Goal: Register for event/course

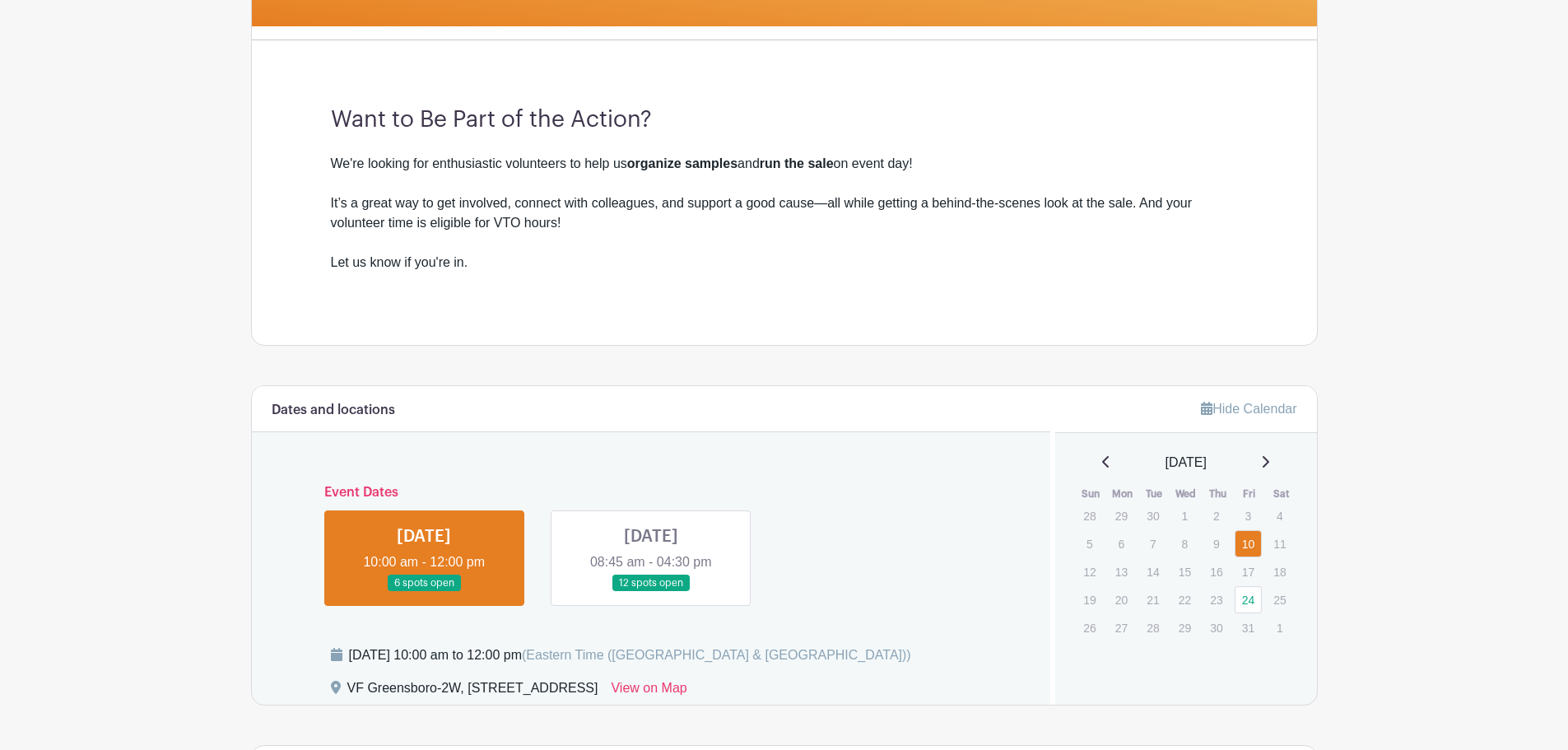
scroll to position [576, 0]
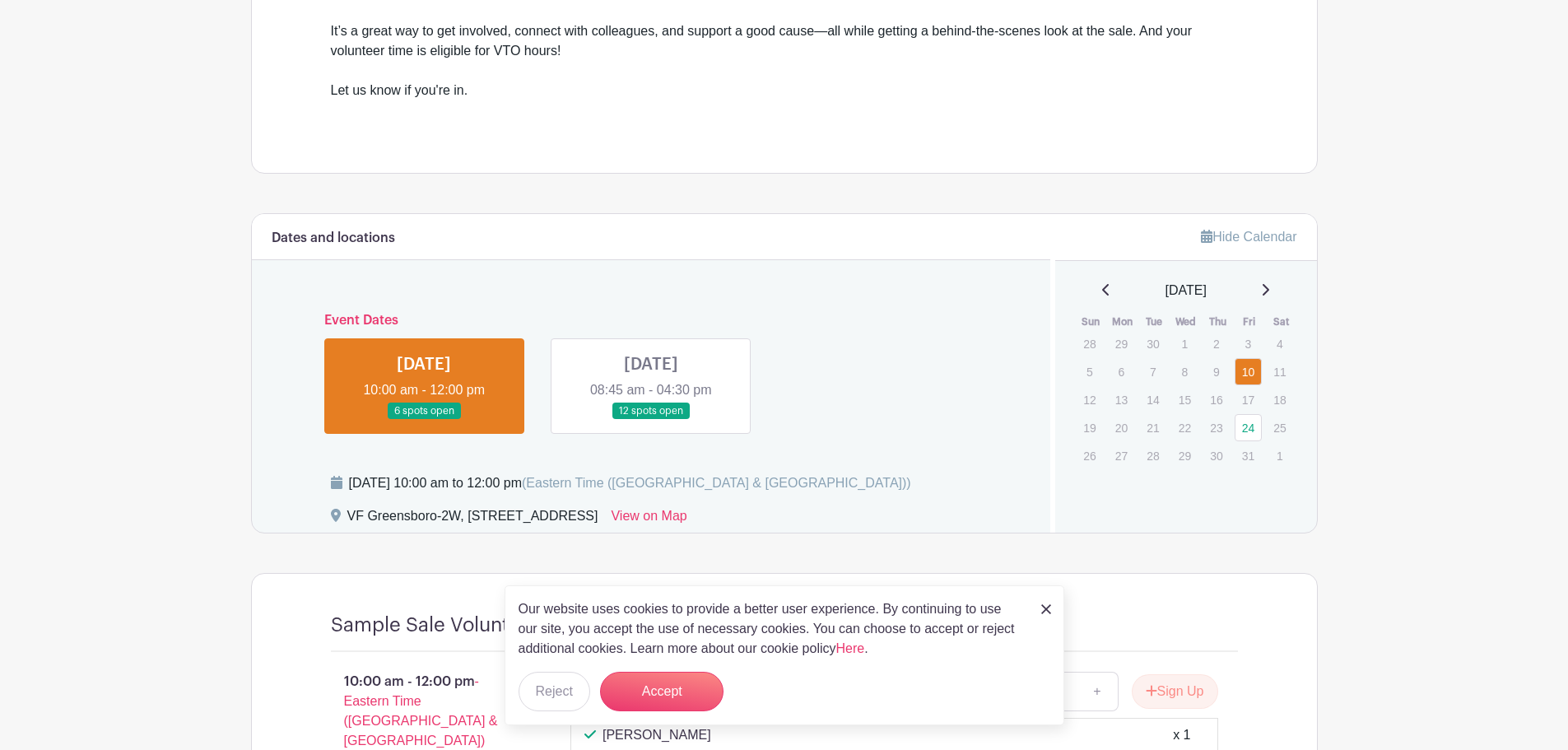
click at [1050, 607] on div "Our website uses cookies to provide a better user experience. By continuing to …" at bounding box center [784, 655] width 560 height 140
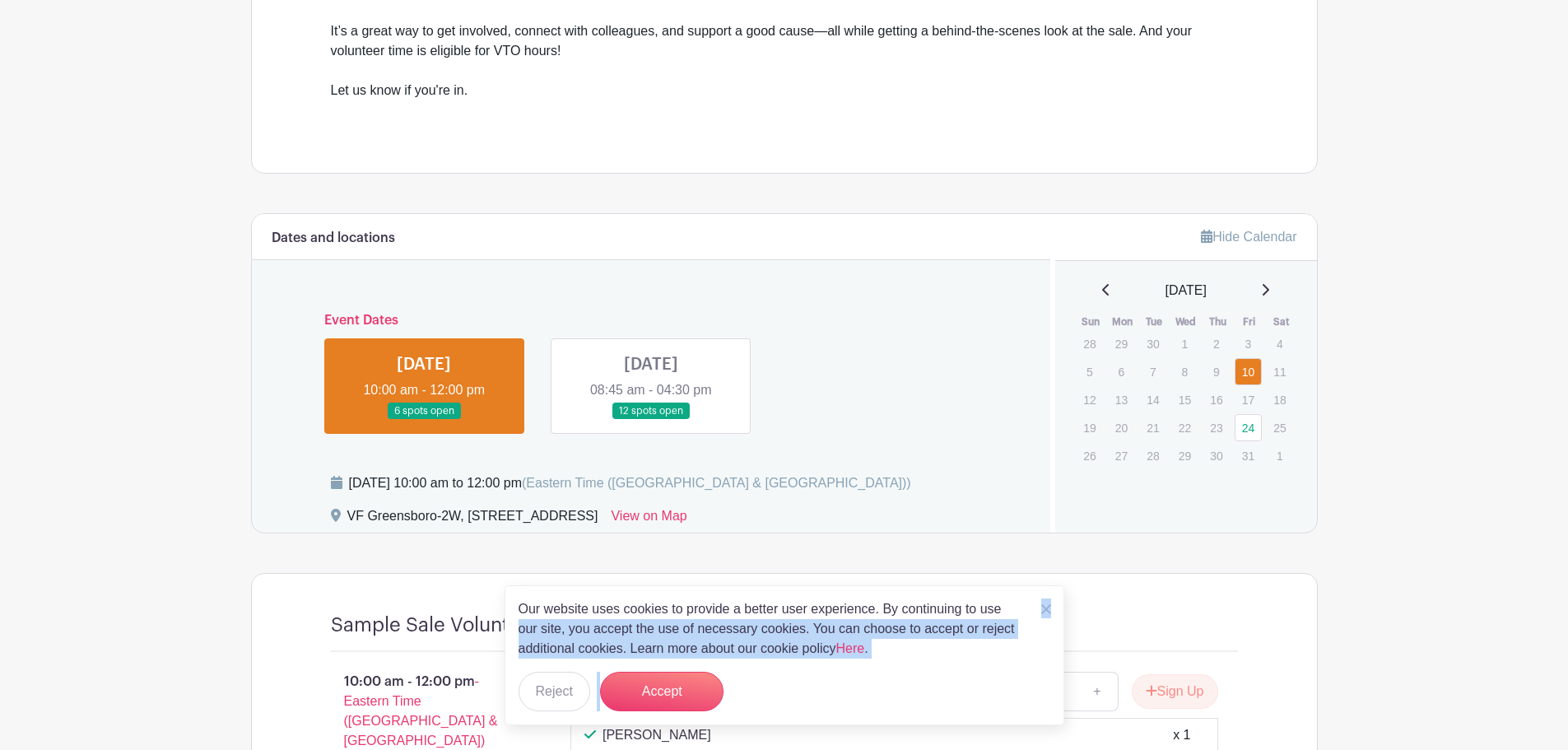
click at [1045, 606] on img at bounding box center [1046, 609] width 9 height 9
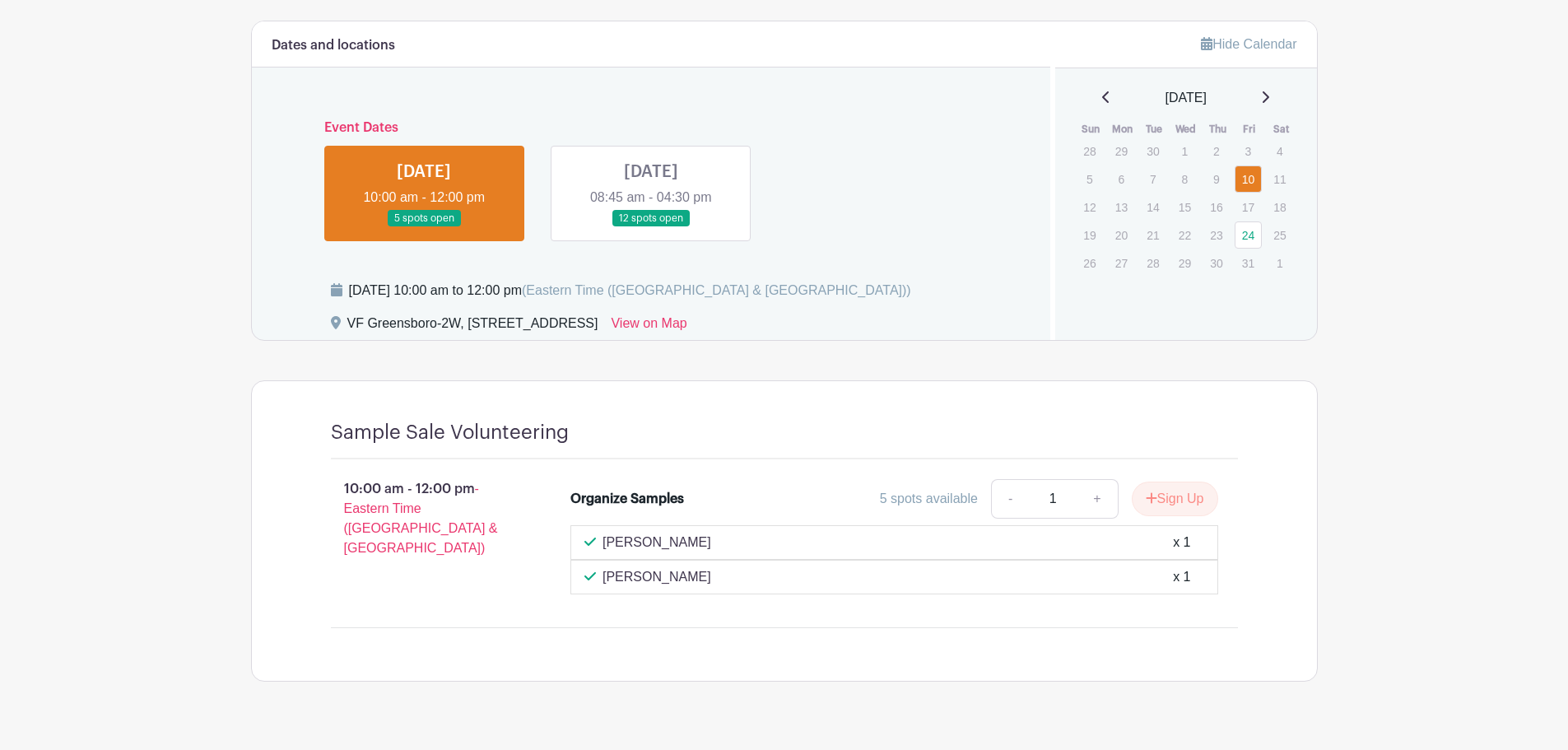
scroll to position [803, 0]
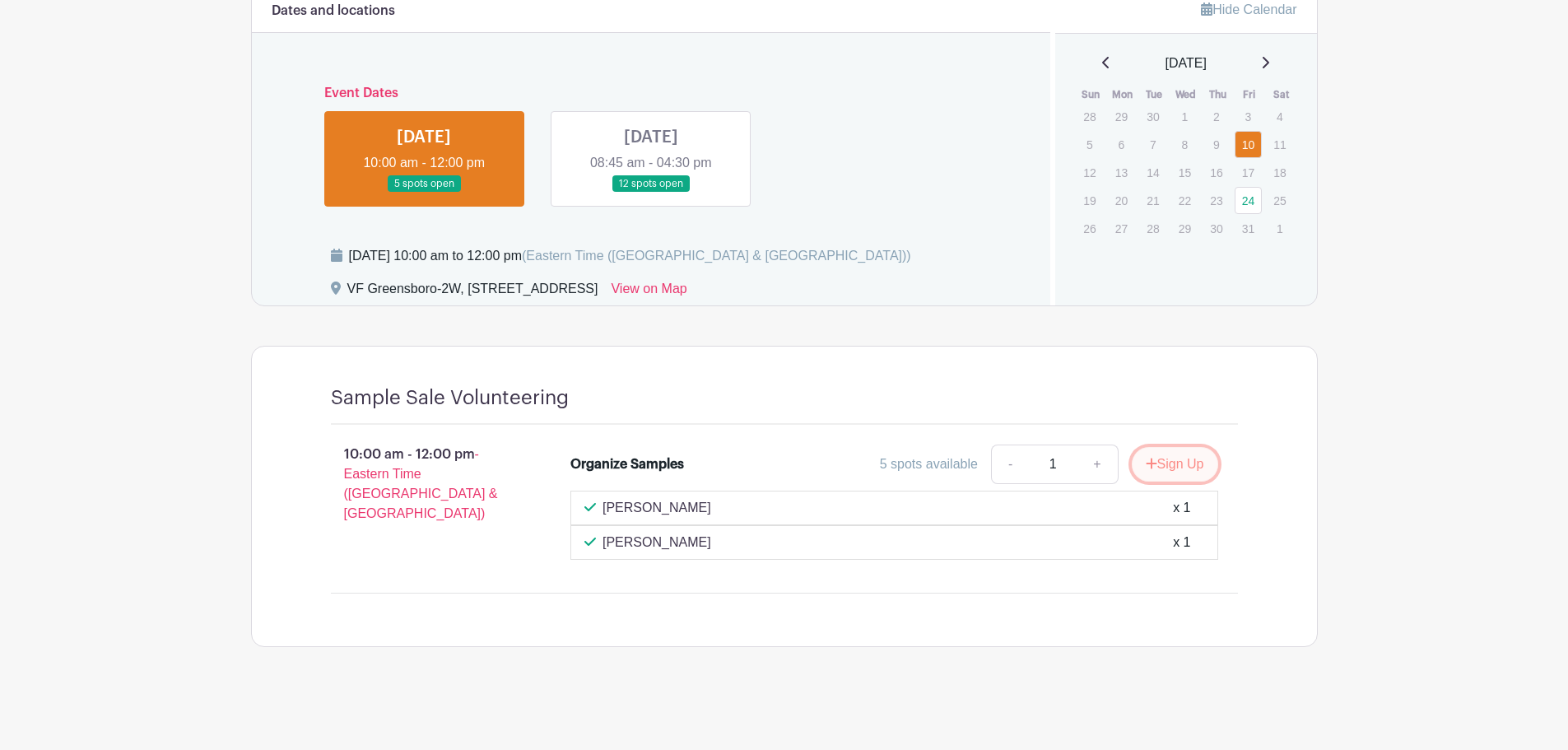
click at [1181, 464] on button "Sign Up" at bounding box center [1175, 464] width 86 height 34
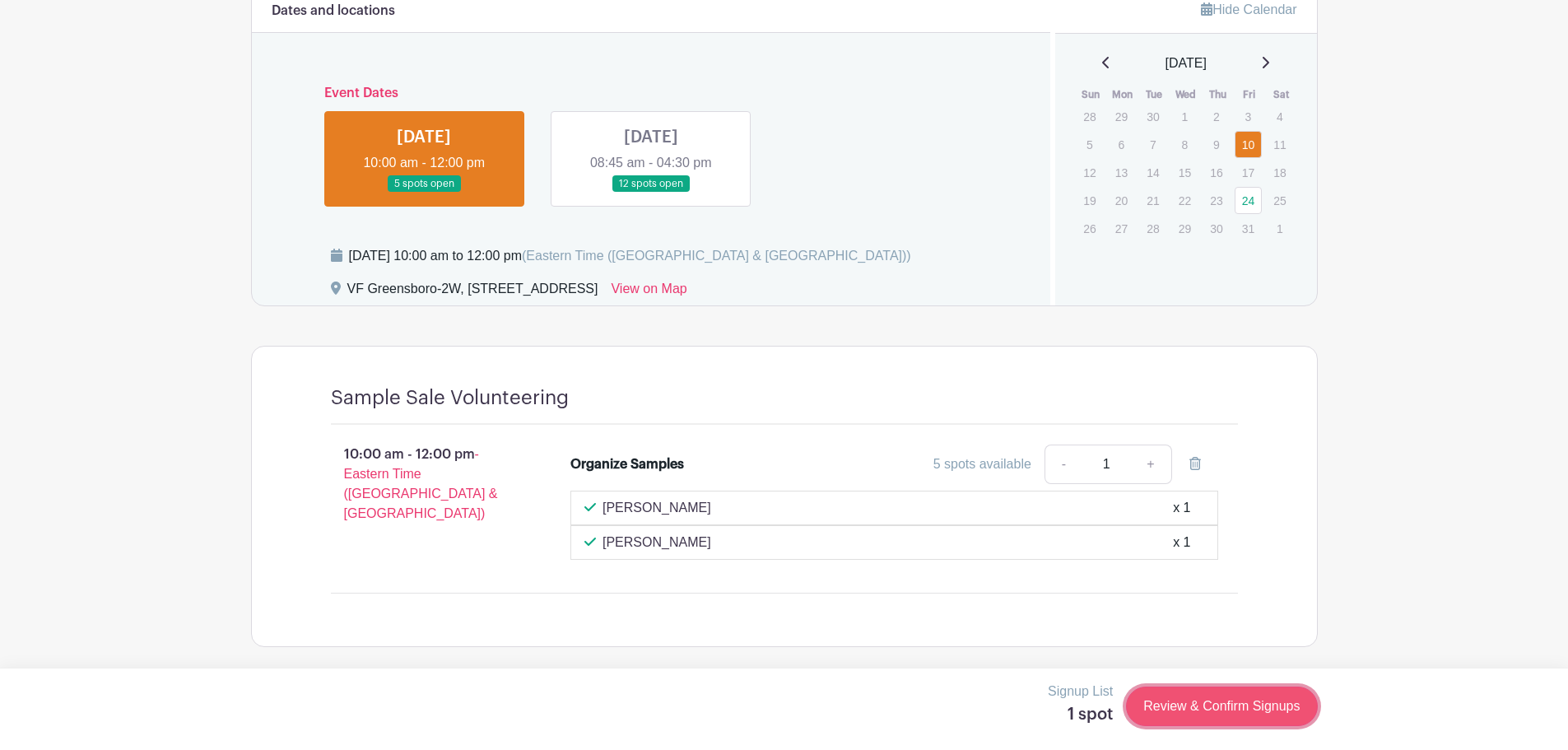
click at [1211, 712] on link "Review & Confirm Signups" at bounding box center [1222, 706] width 191 height 40
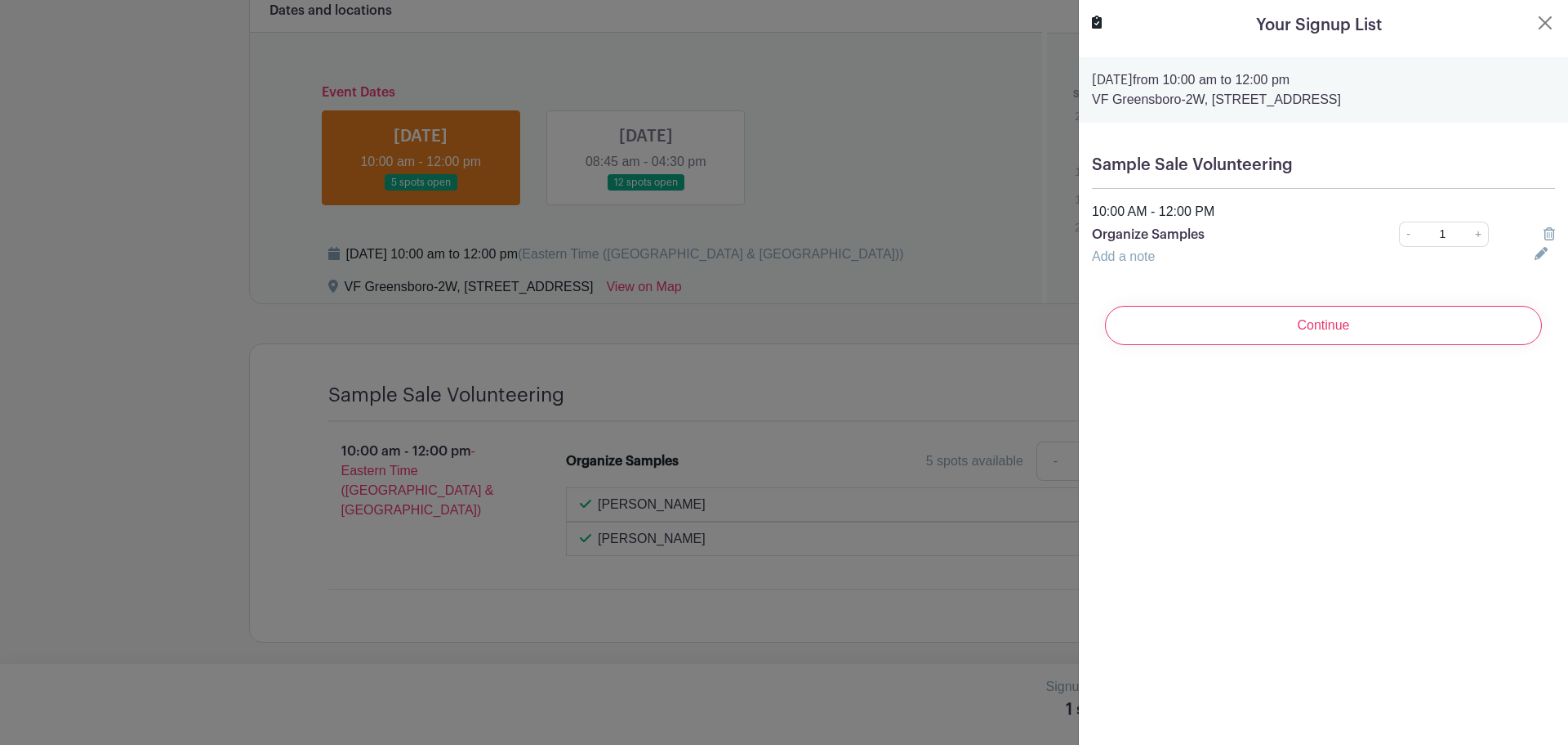
click at [1310, 325] on input "Continue" at bounding box center [1324, 325] width 437 height 40
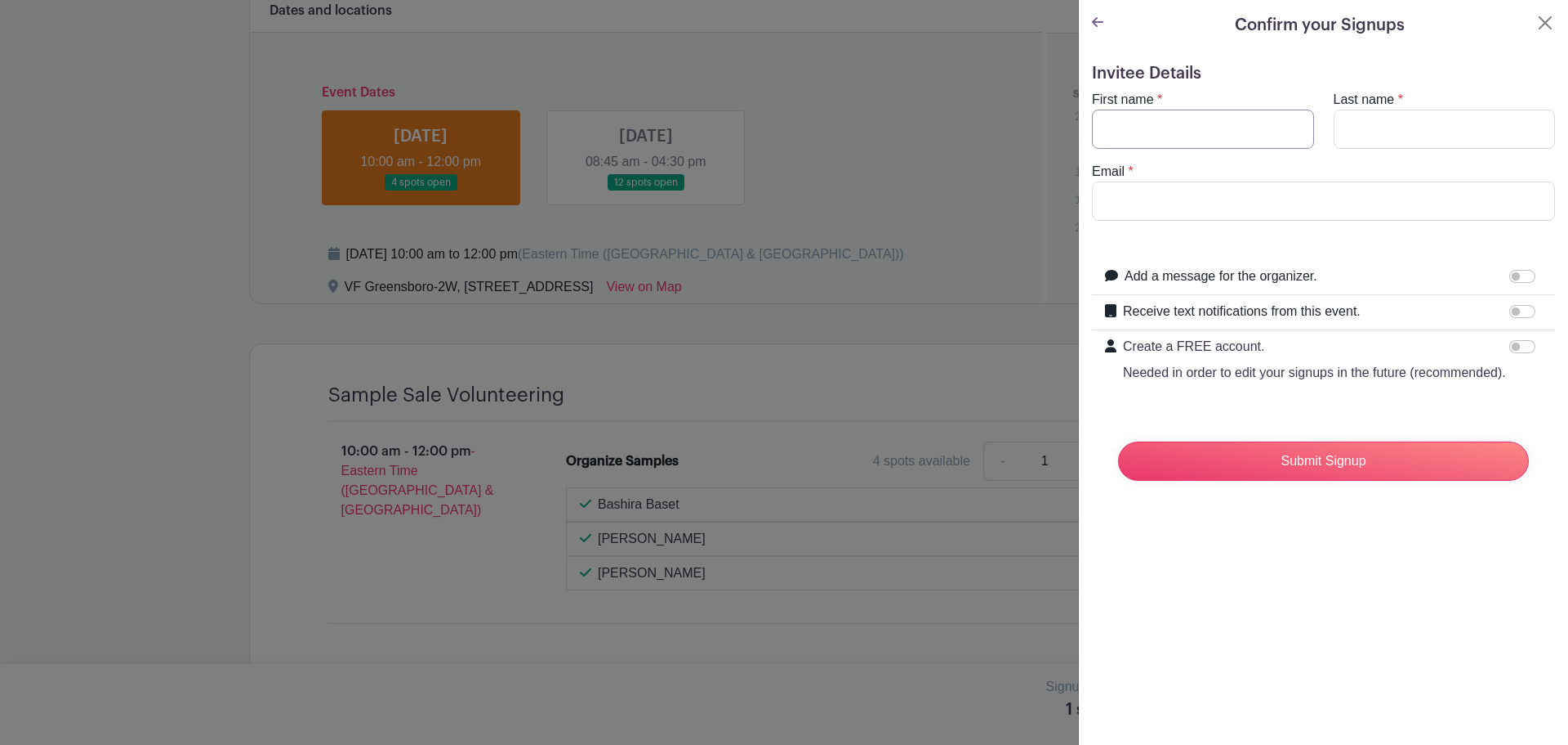
click at [1158, 131] on input "First name" at bounding box center [1203, 129] width 222 height 40
type input "[PERSON_NAME]"
click at [1170, 212] on input "Email" at bounding box center [1324, 201] width 463 height 40
type input "[PERSON_NAME][EMAIL_ADDRESS][DOMAIN_NAME]"
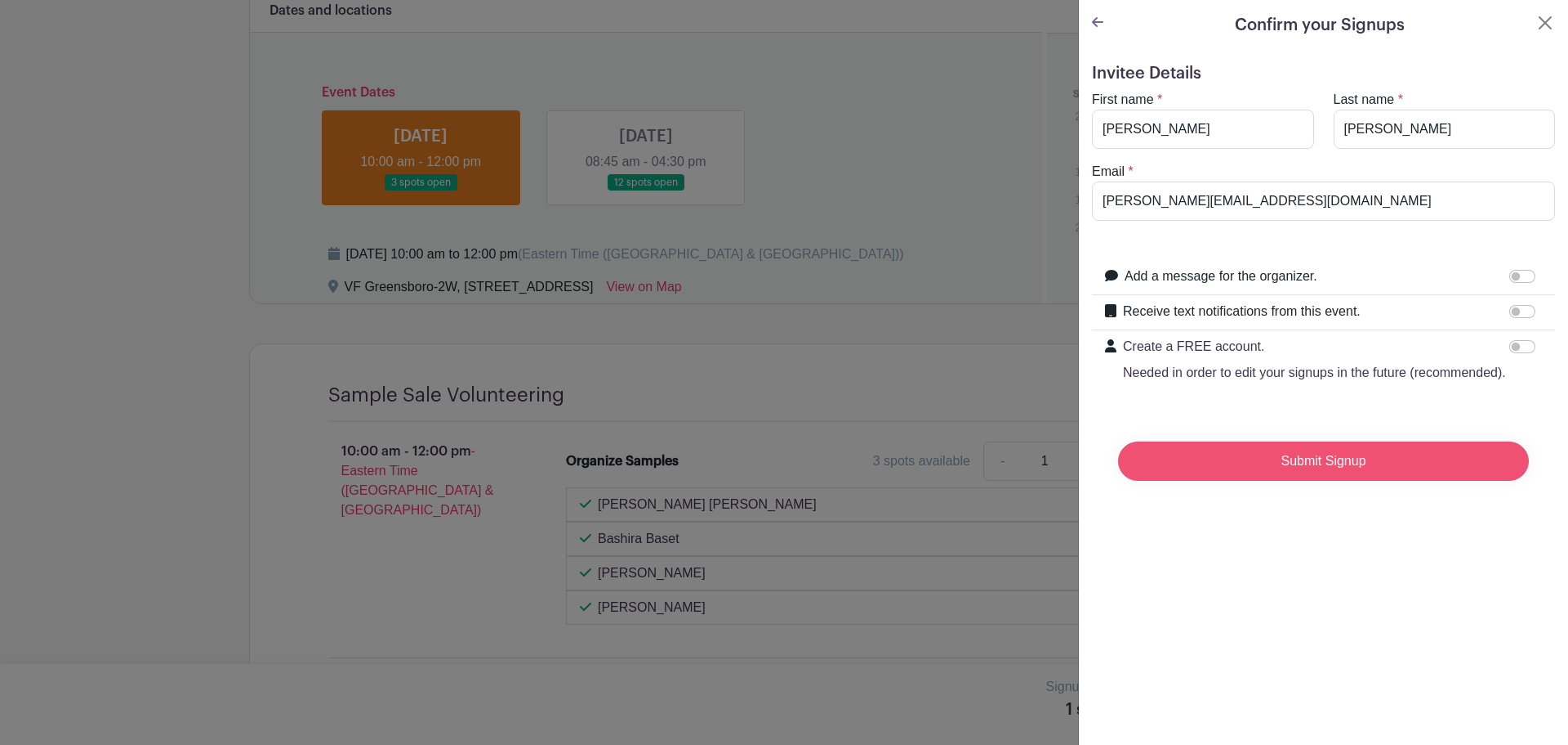
click at [1306, 480] on input "Submit Signup" at bounding box center [1324, 461] width 411 height 40
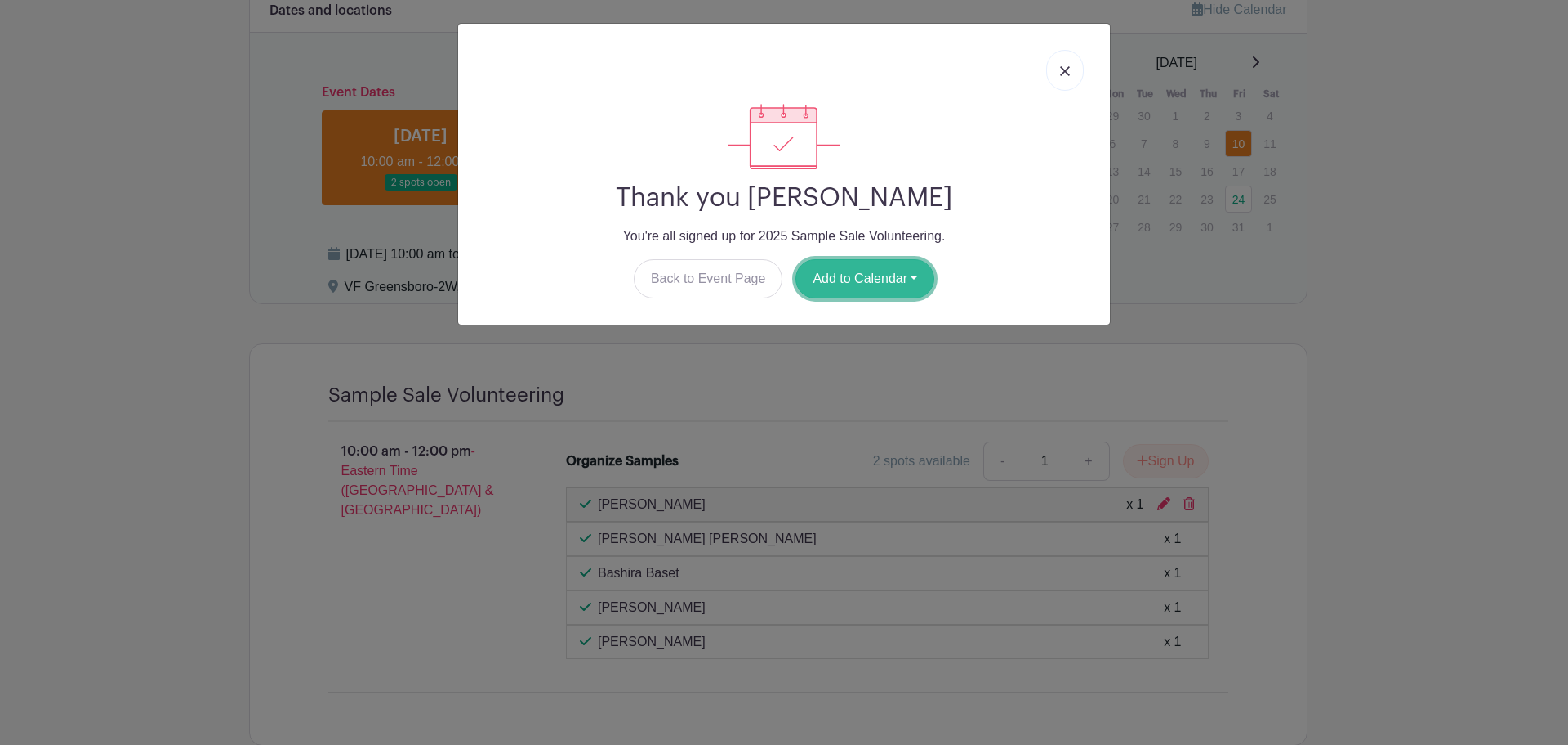
click at [893, 277] on button "Add to Calendar" at bounding box center [865, 278] width 139 height 40
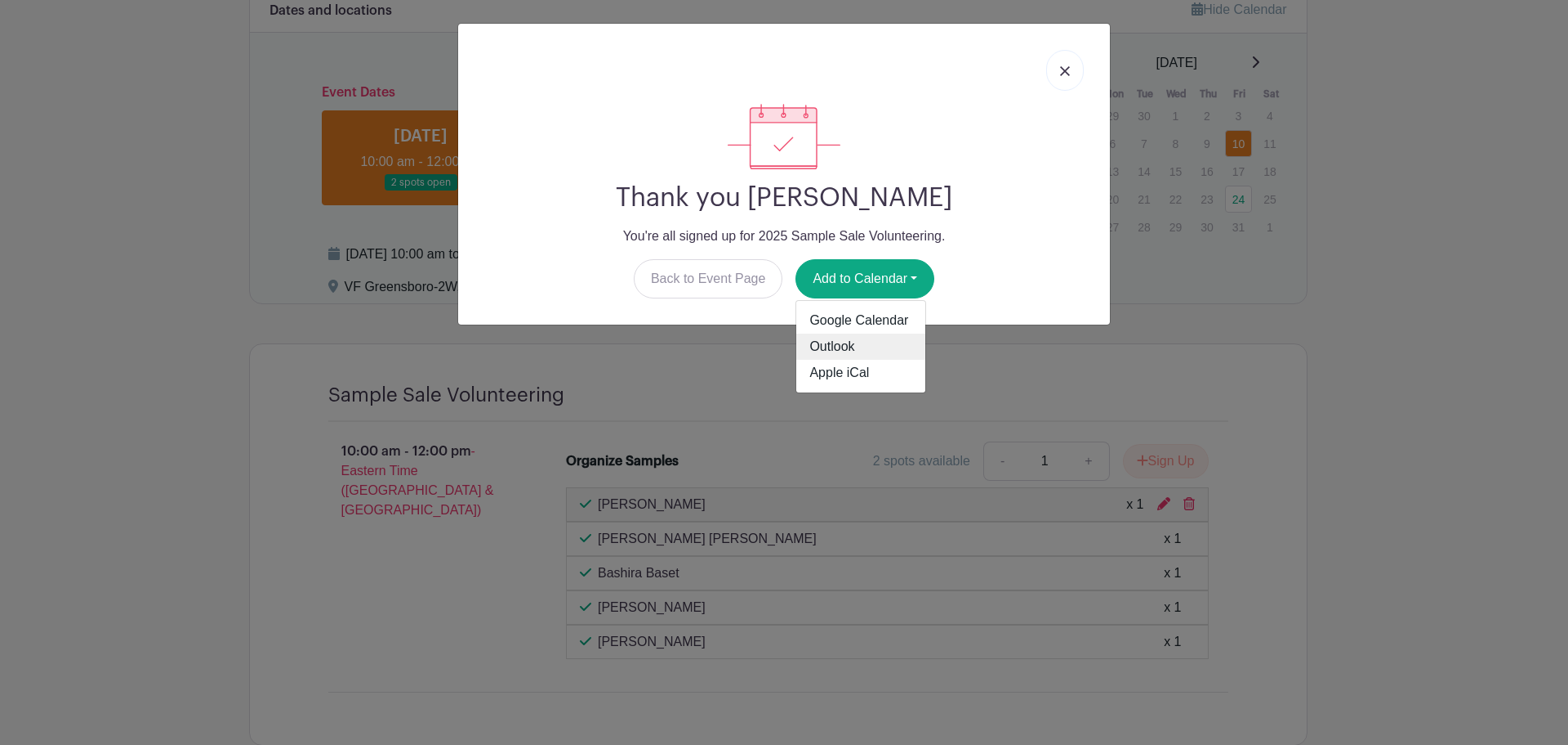
click at [856, 347] on link "Outlook" at bounding box center [860, 347] width 129 height 26
click at [1068, 70] on img at bounding box center [1065, 71] width 9 height 9
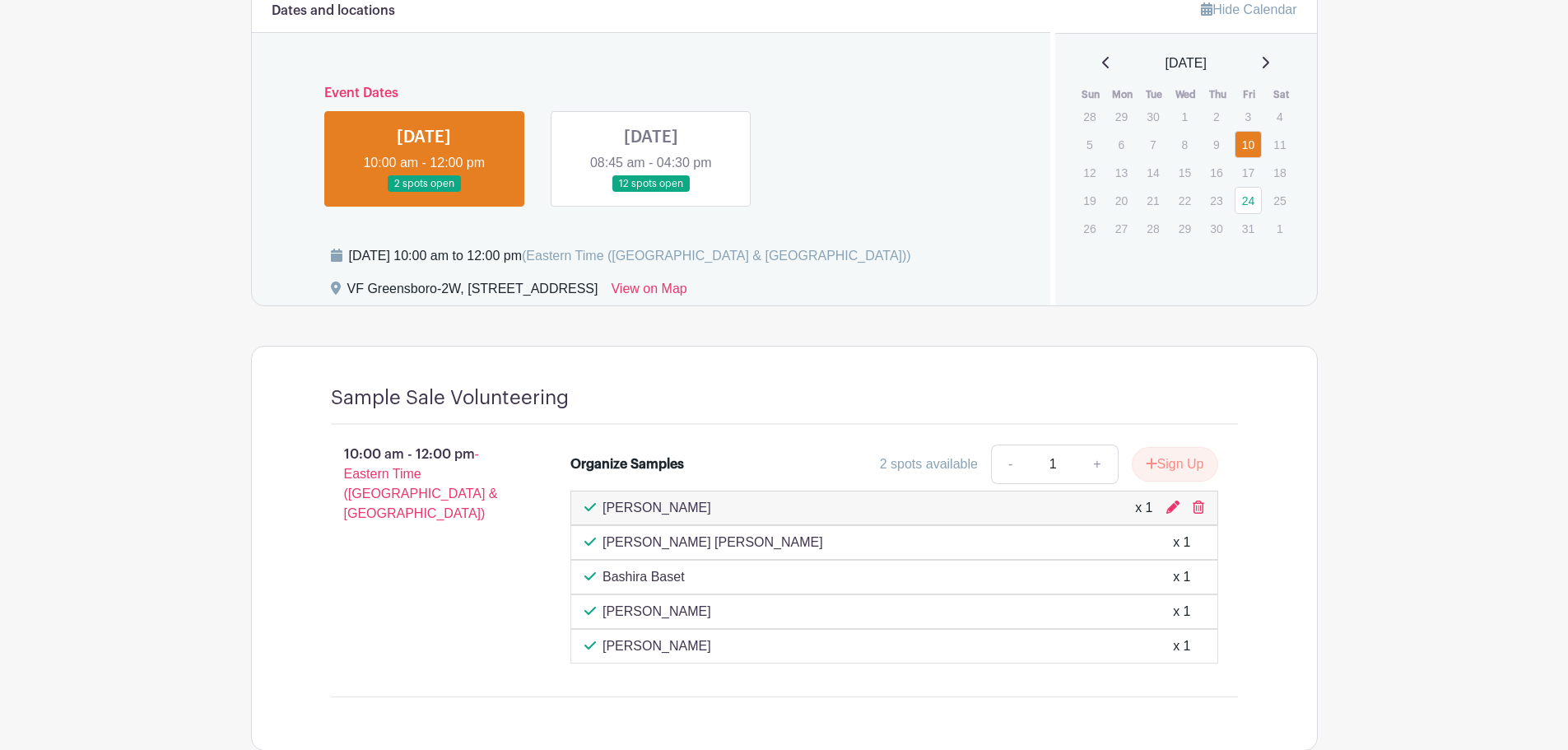
click at [651, 192] on link at bounding box center [651, 192] width 0 height 0
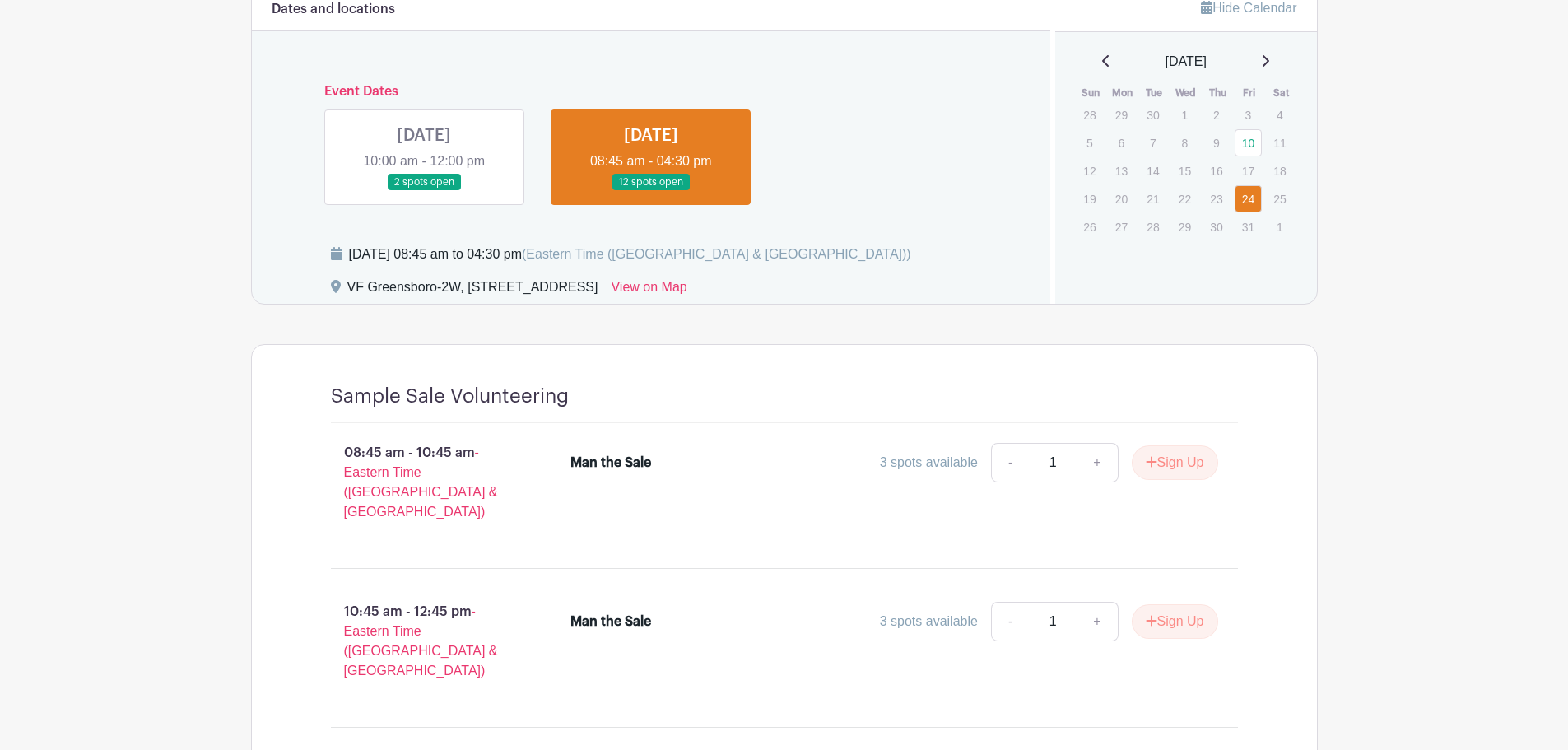
scroll to position [803, 0]
click at [1162, 465] on button "Sign Up" at bounding box center [1175, 464] width 86 height 34
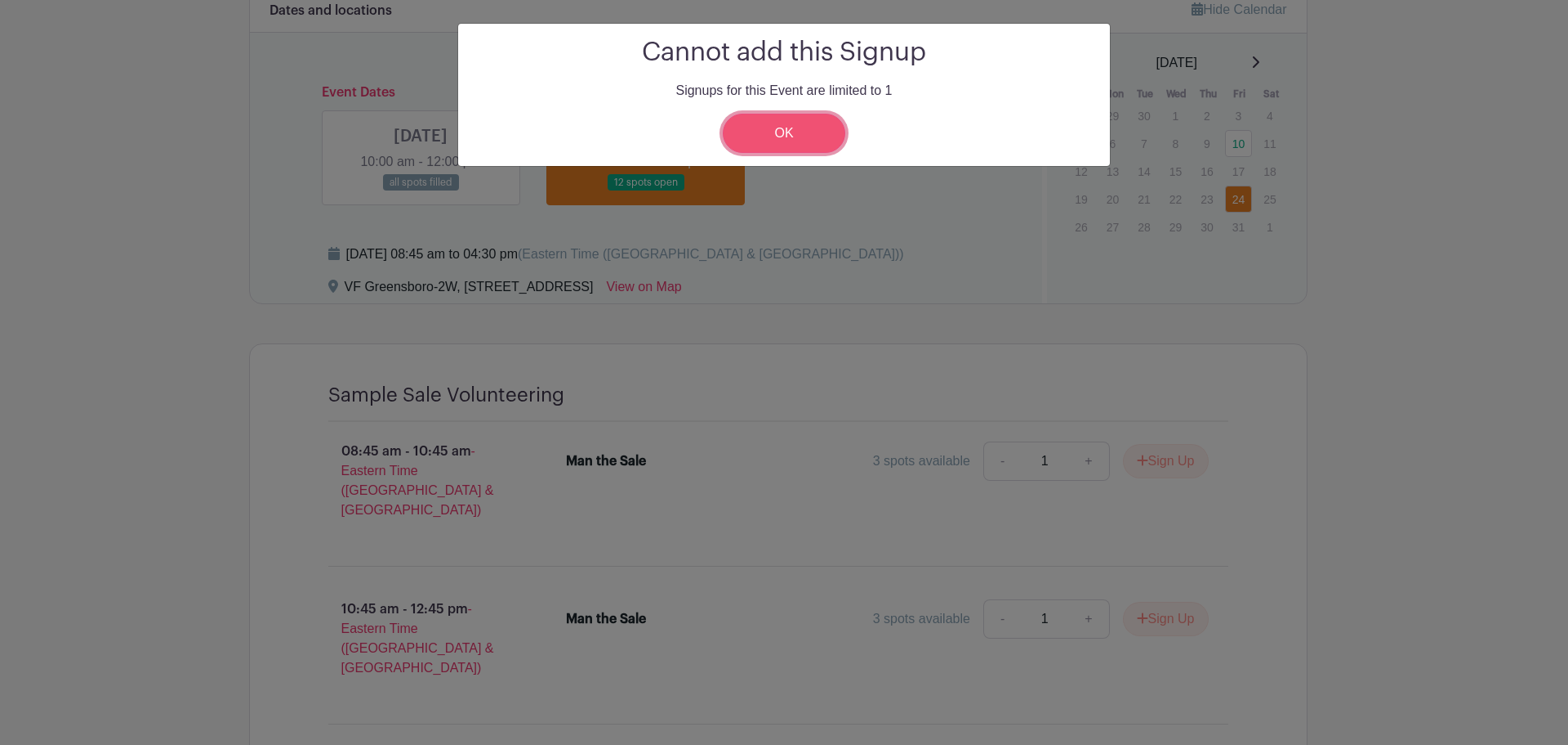
click at [789, 131] on link "OK" at bounding box center [784, 134] width 122 height 40
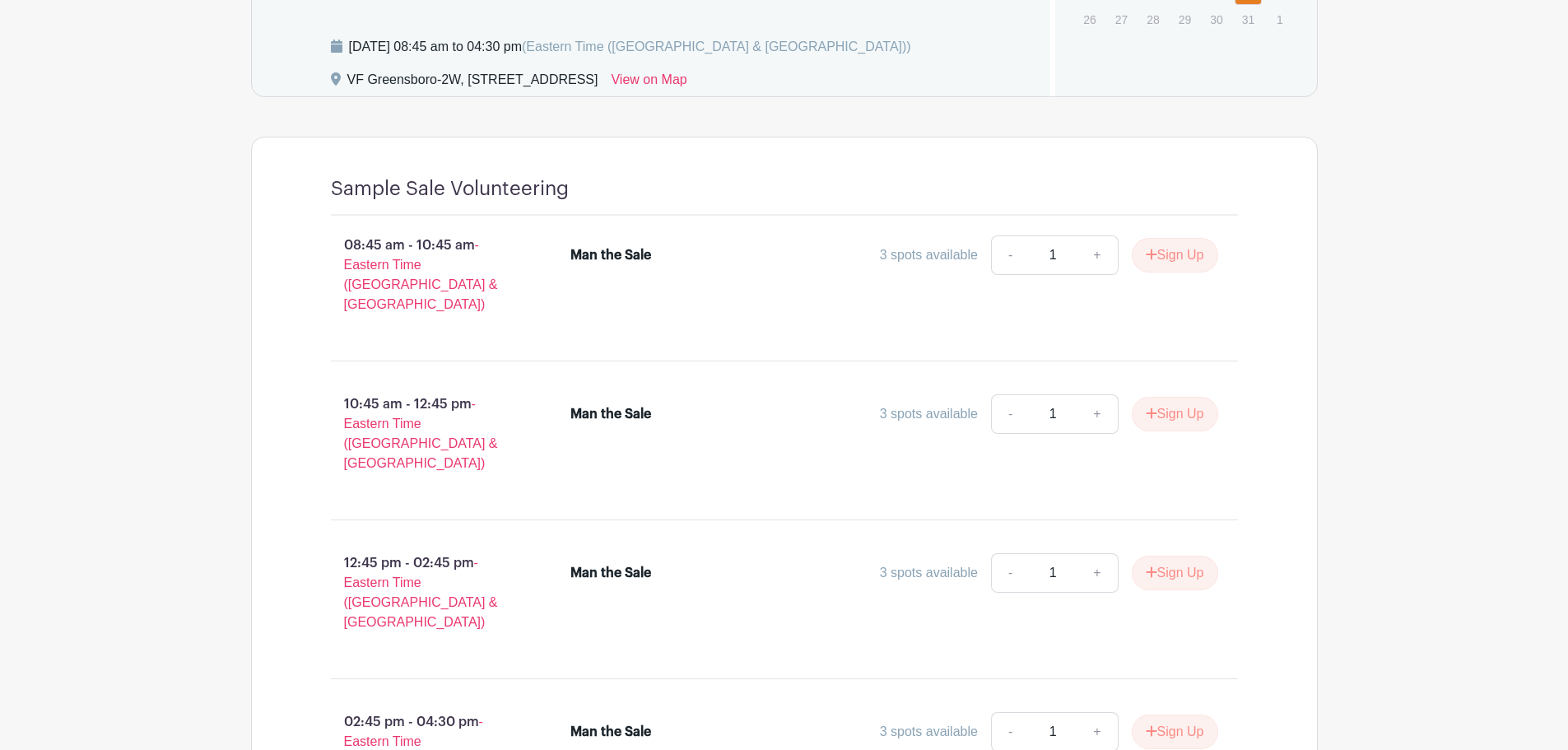
scroll to position [1013, 0]
click at [905, 253] on div "3 spots available" at bounding box center [928, 254] width 98 height 20
click at [829, 290] on div "Man the Sale 3 spots available - 1 + Sign Up" at bounding box center [904, 280] width 720 height 105
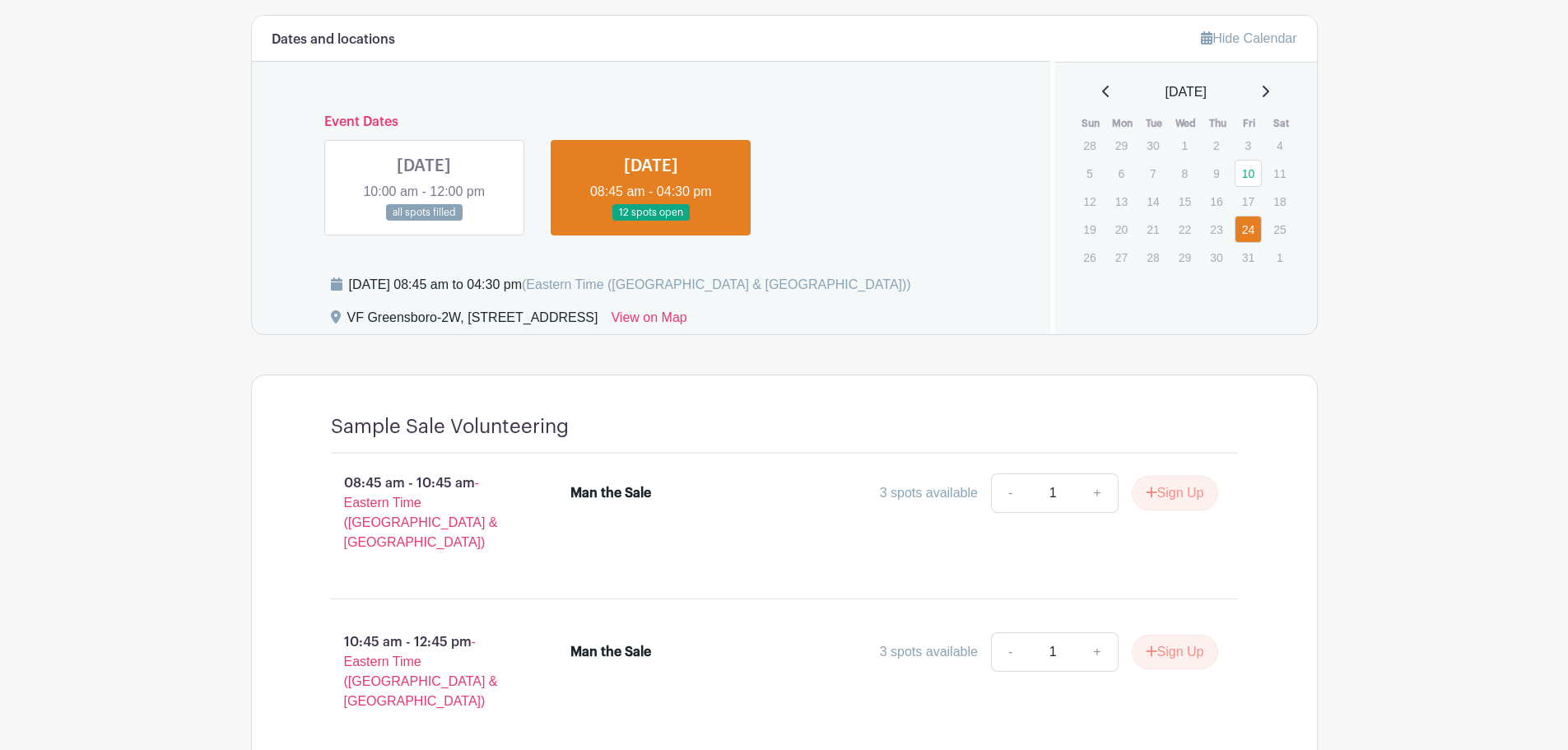
scroll to position [766, 0]
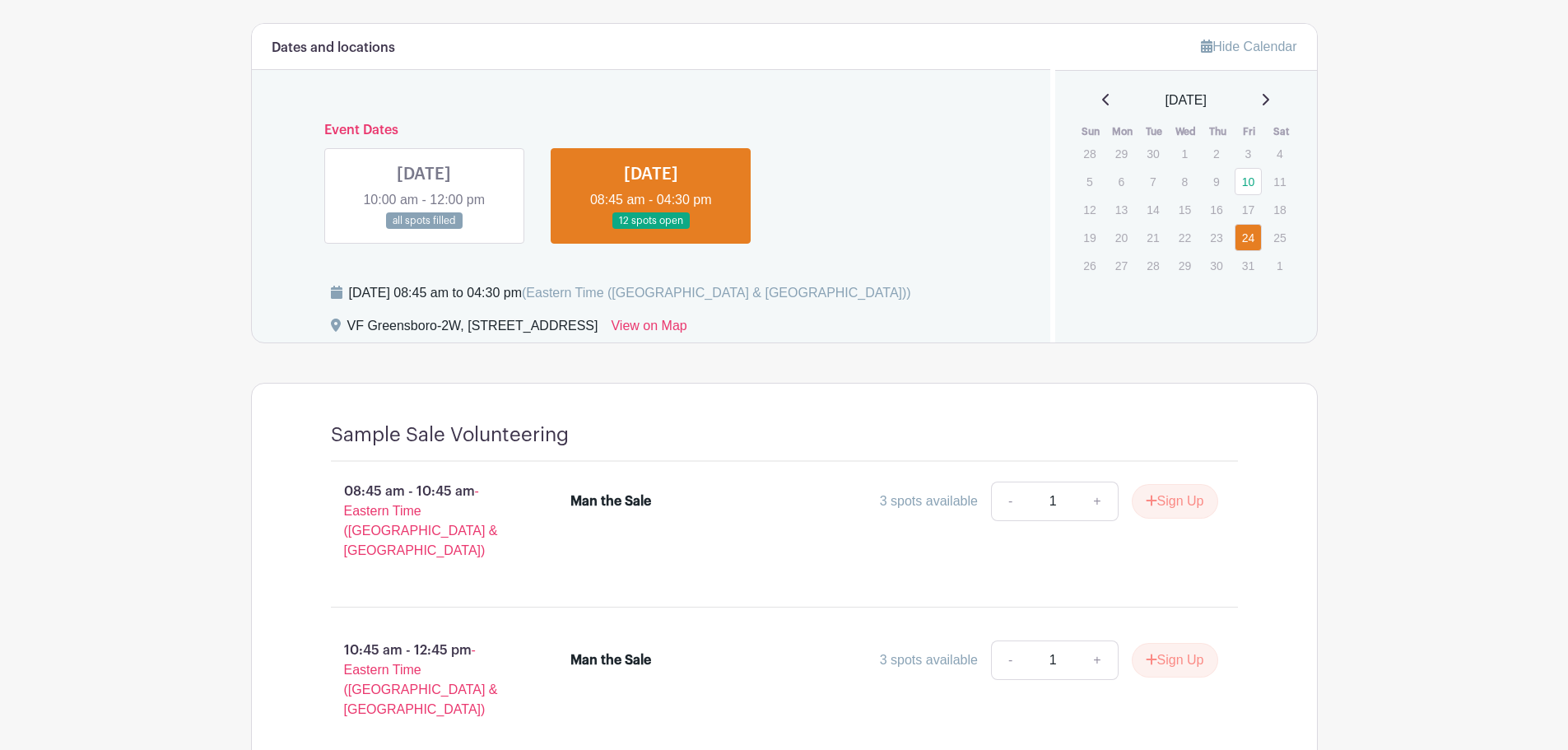
click at [424, 229] on link at bounding box center [424, 229] width 0 height 0
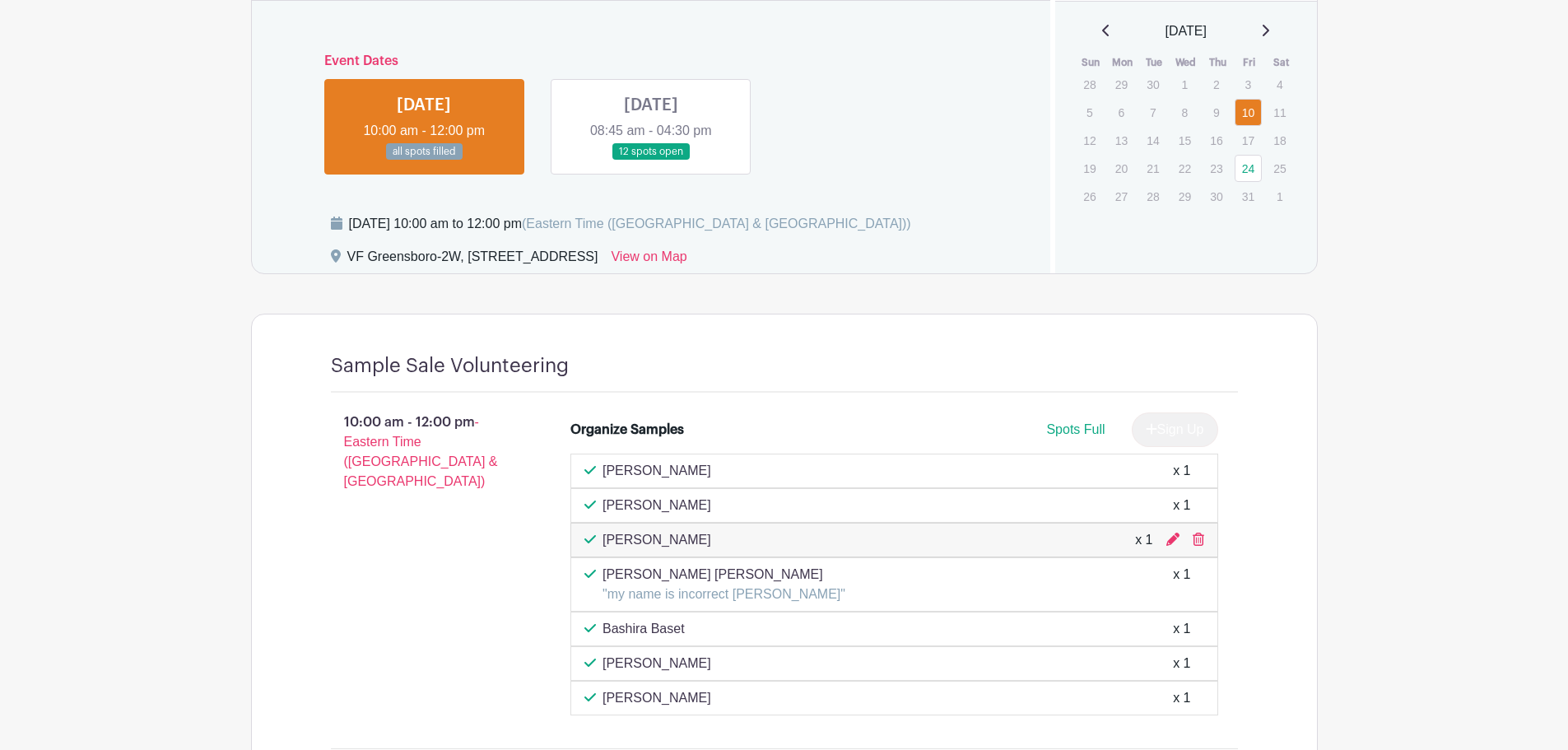
scroll to position [684, 0]
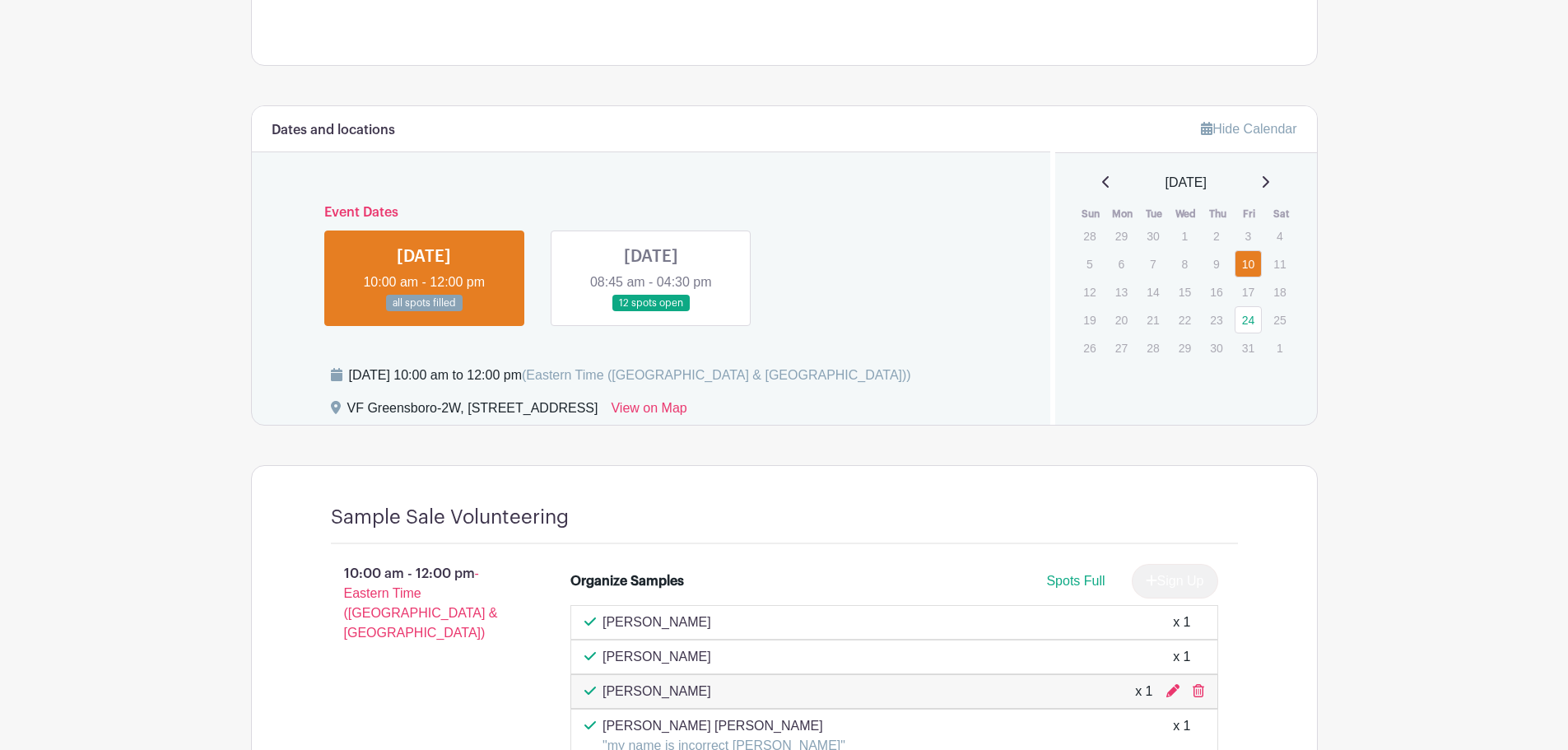
click at [651, 312] on link at bounding box center [651, 312] width 0 height 0
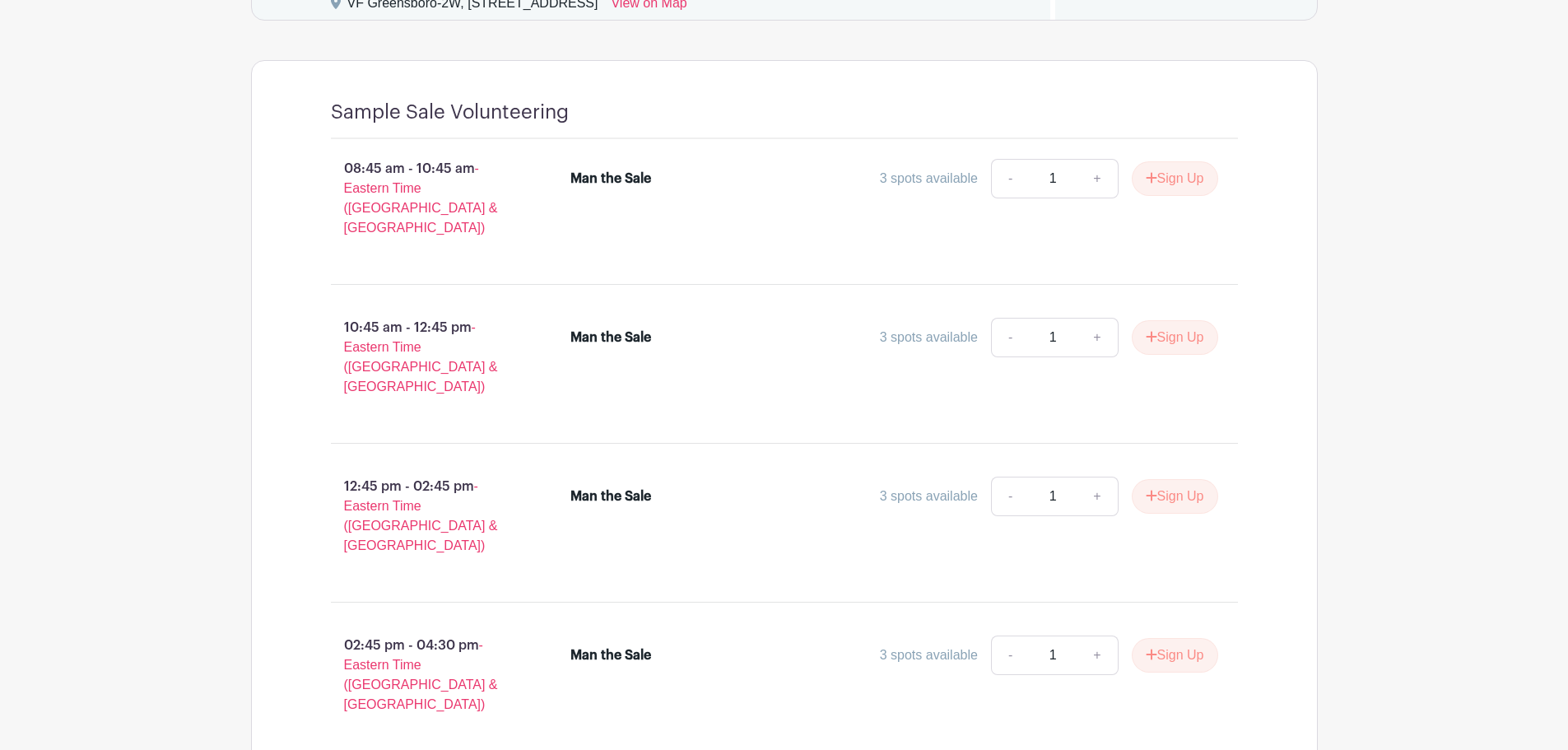
scroll to position [1096, 0]
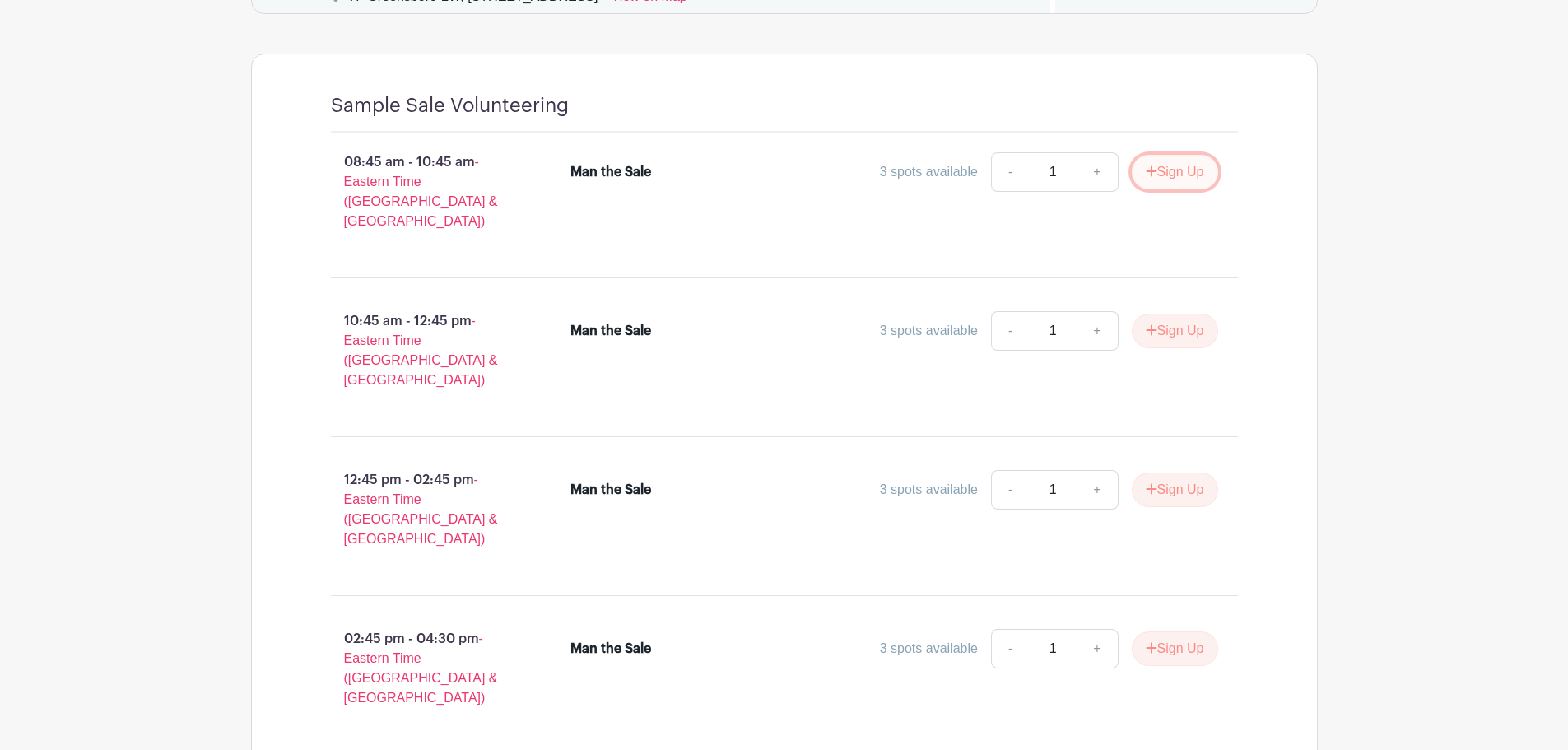
click at [1172, 177] on button "Sign Up" at bounding box center [1175, 171] width 86 height 34
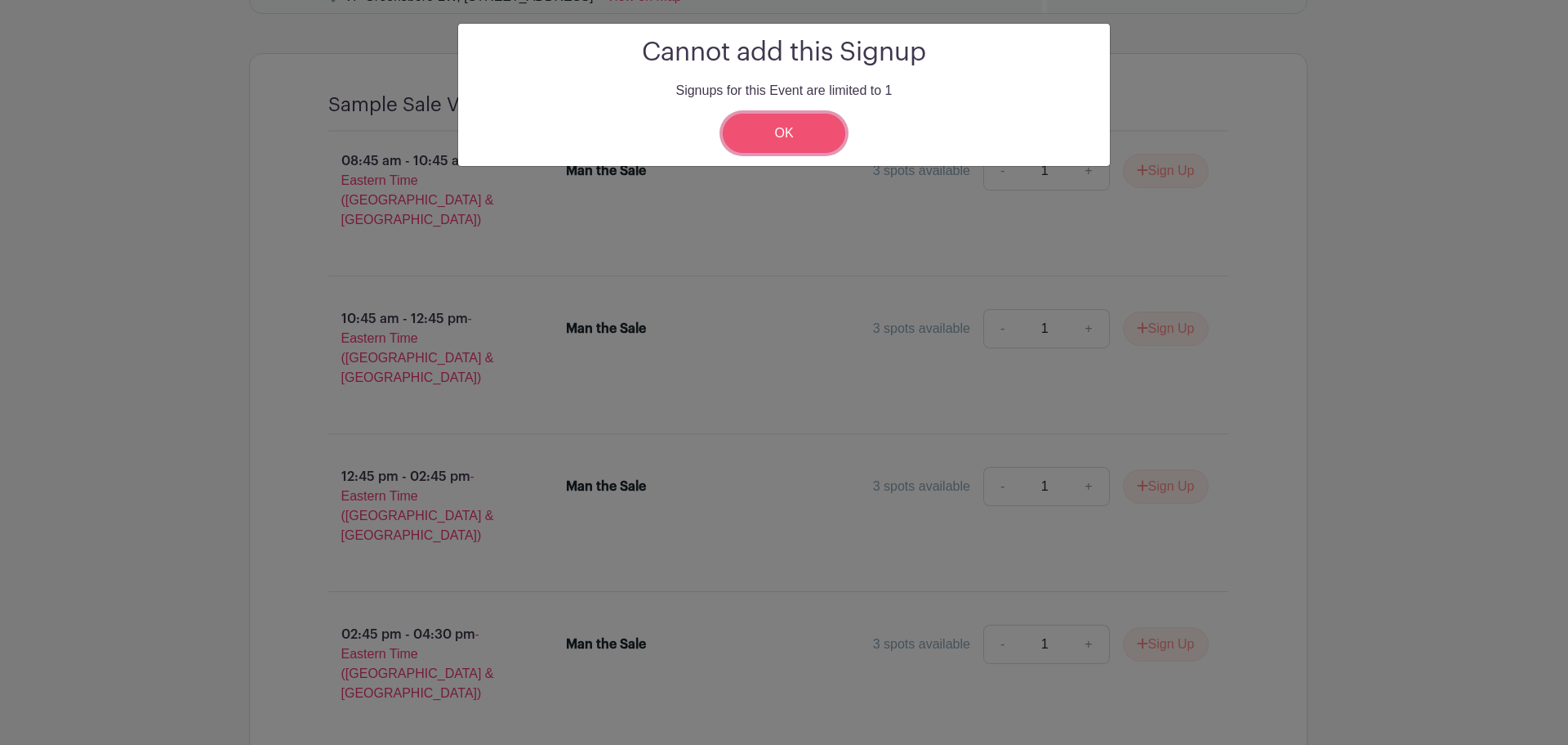
click at [776, 129] on link "OK" at bounding box center [784, 134] width 122 height 40
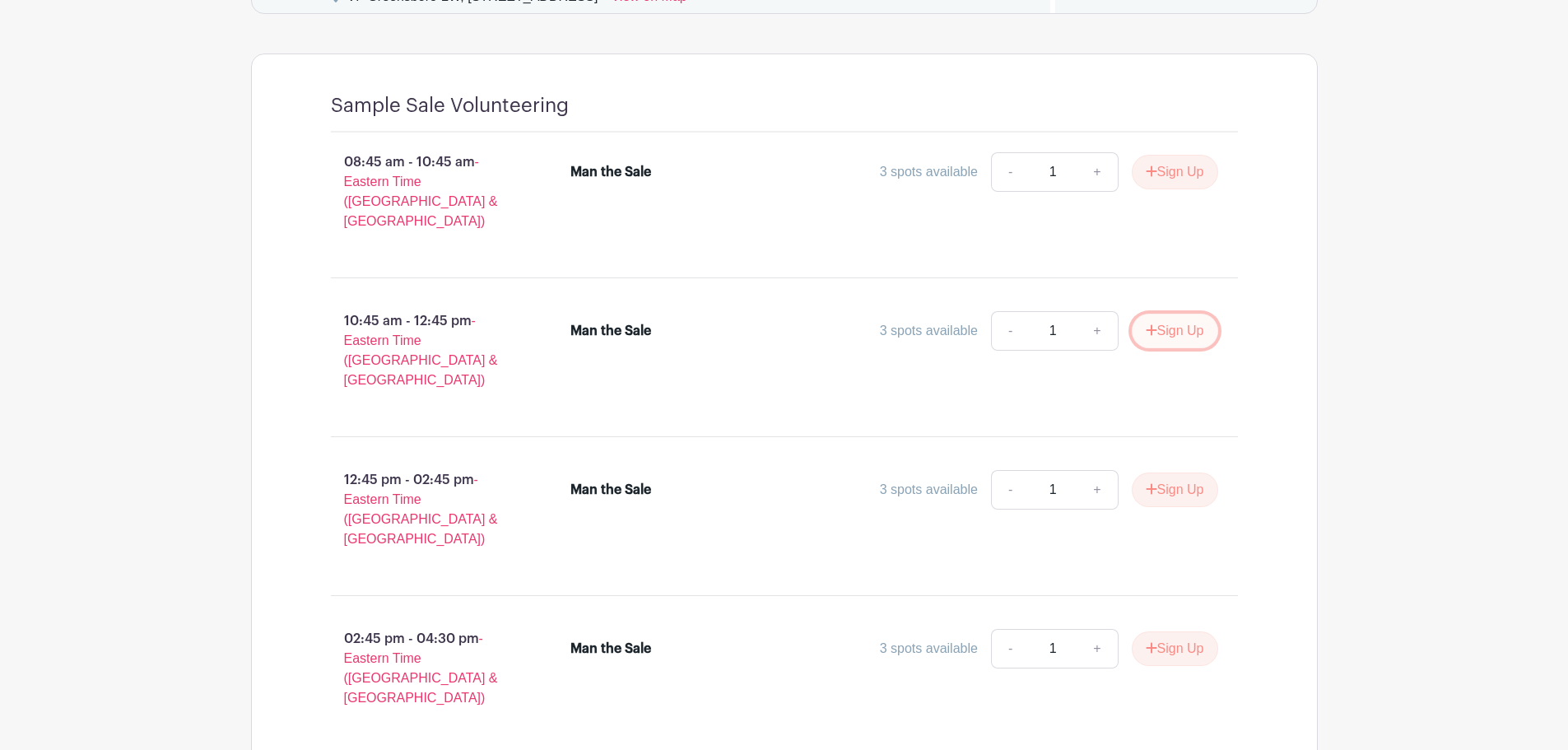
click at [1182, 317] on button "Sign Up" at bounding box center [1175, 330] width 86 height 34
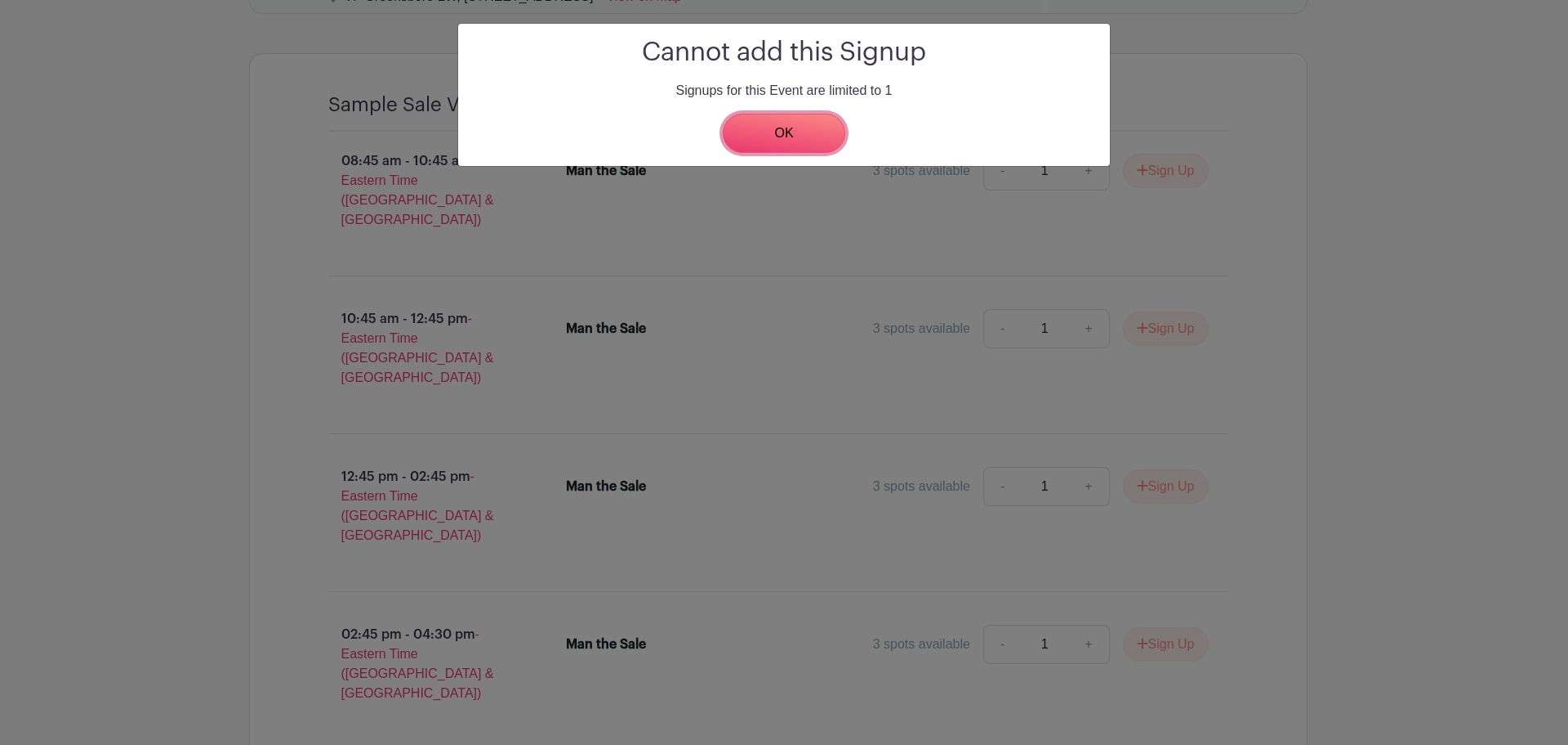
click at [799, 120] on link "OK" at bounding box center [784, 134] width 122 height 40
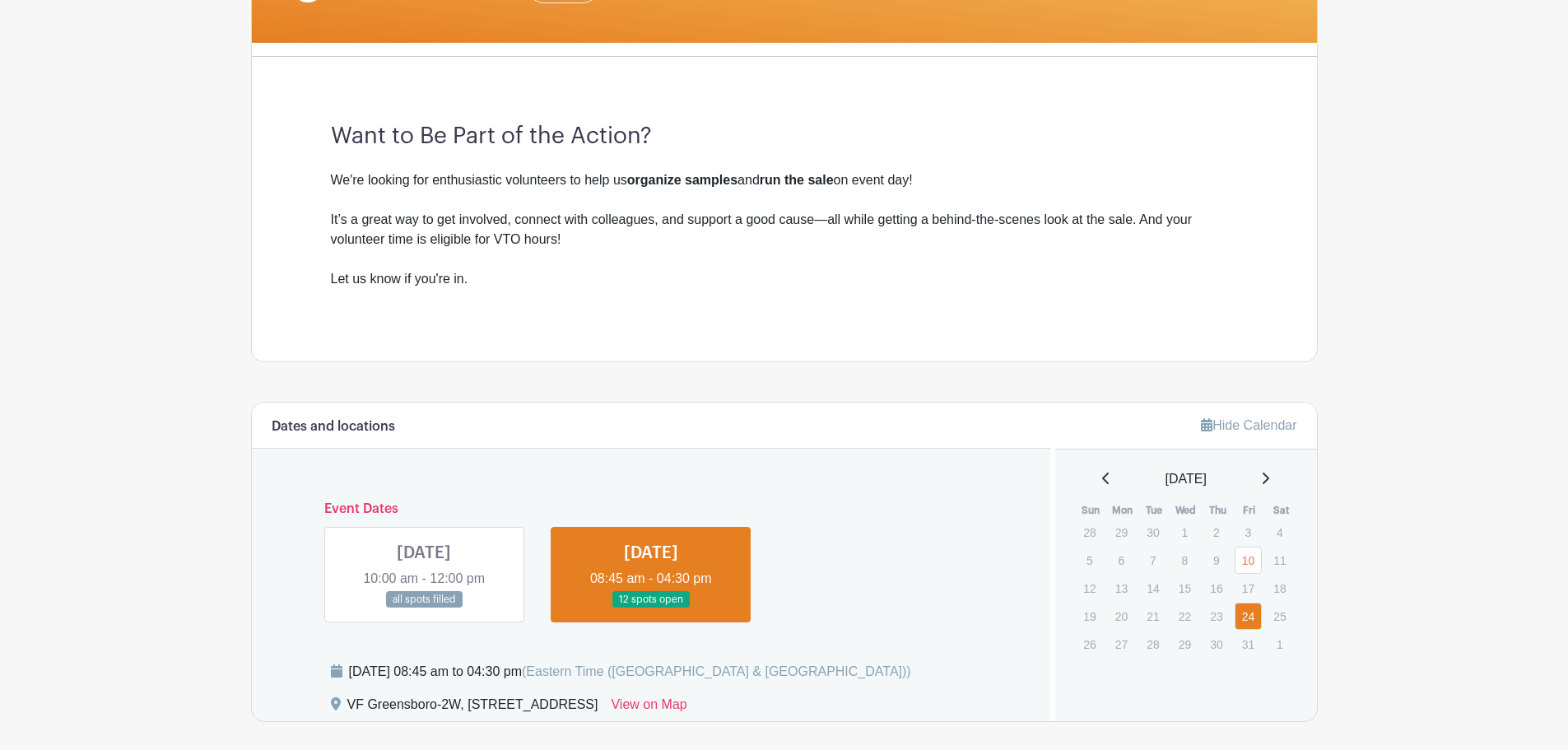
scroll to position [355, 0]
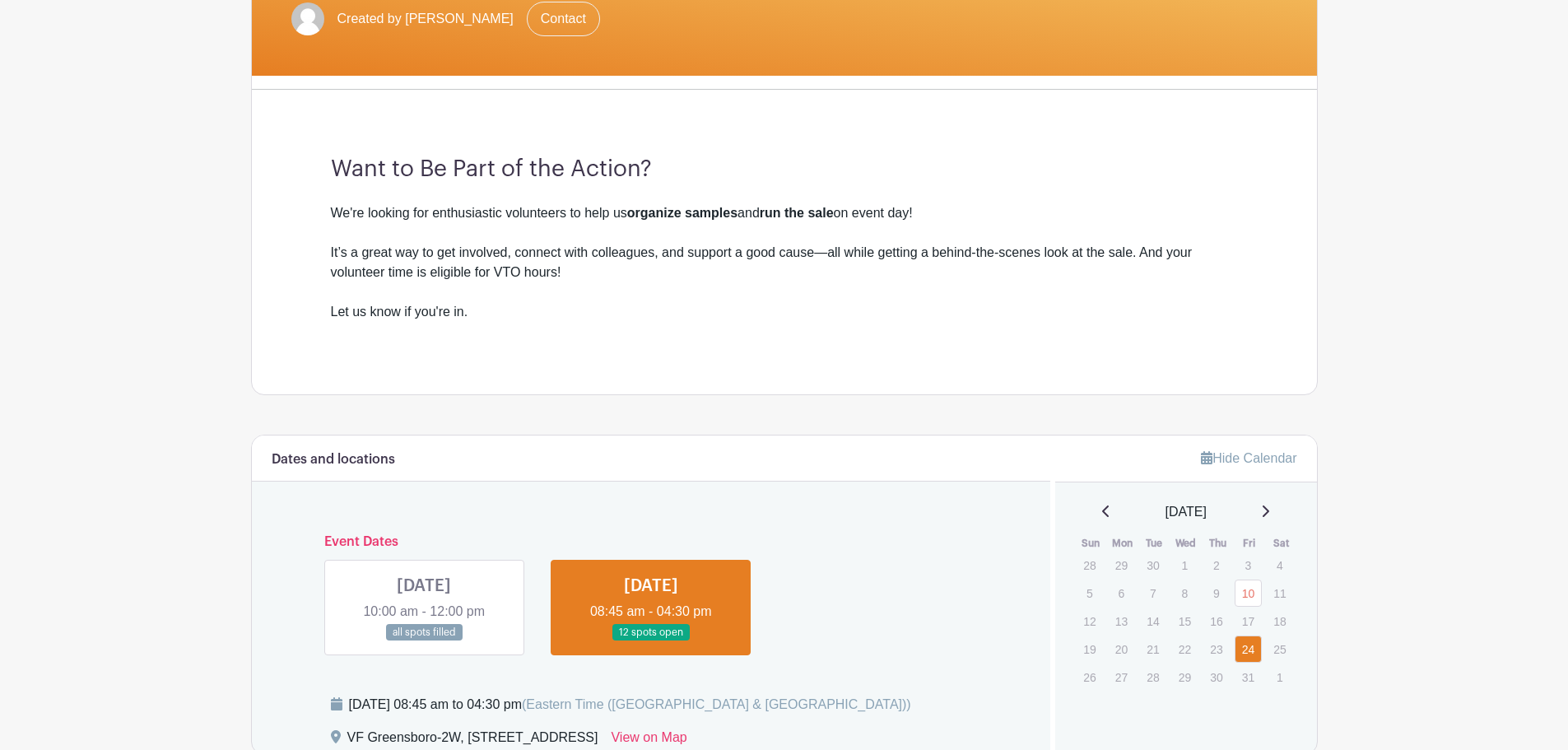
click at [424, 641] on link at bounding box center [424, 641] width 0 height 0
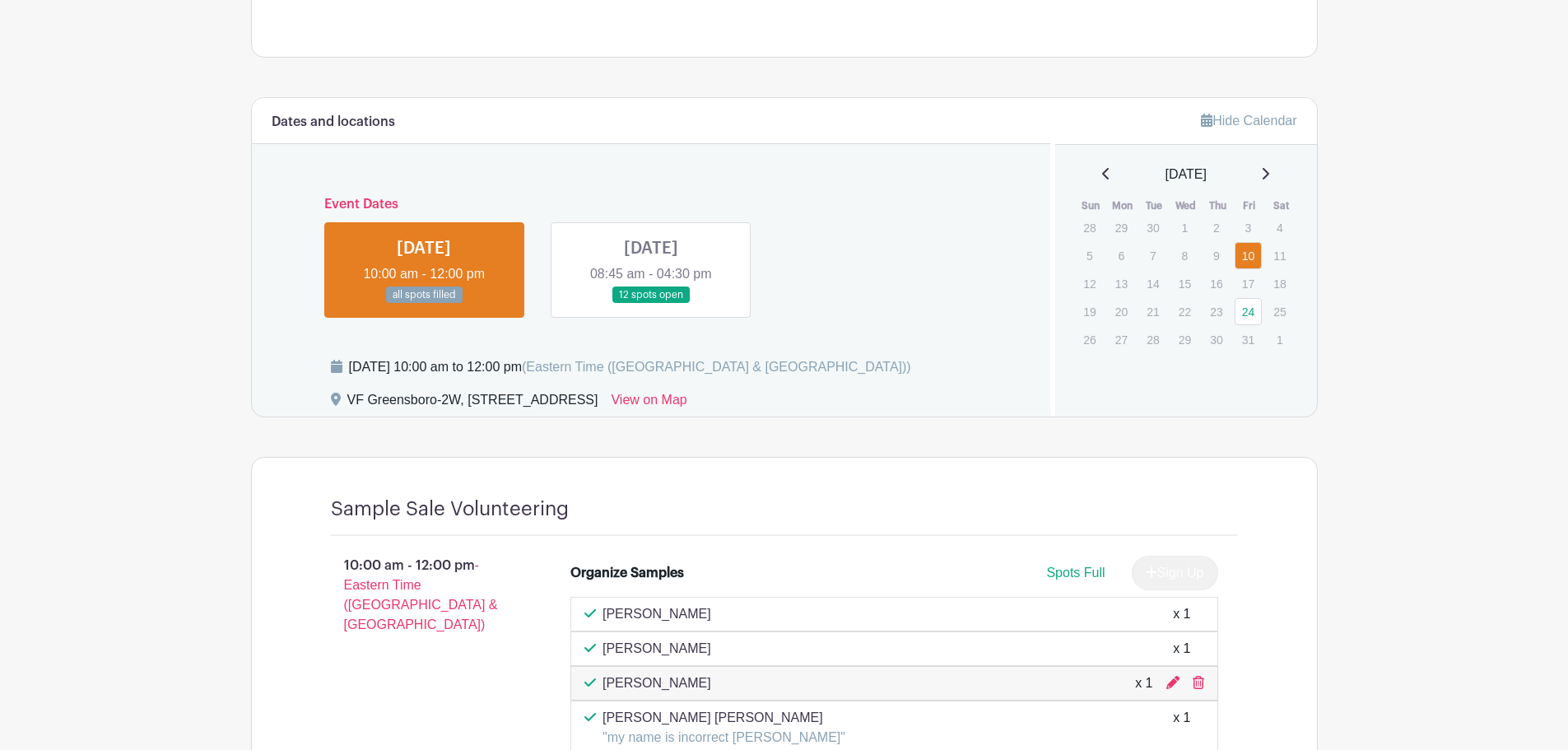
scroll to position [684, 0]
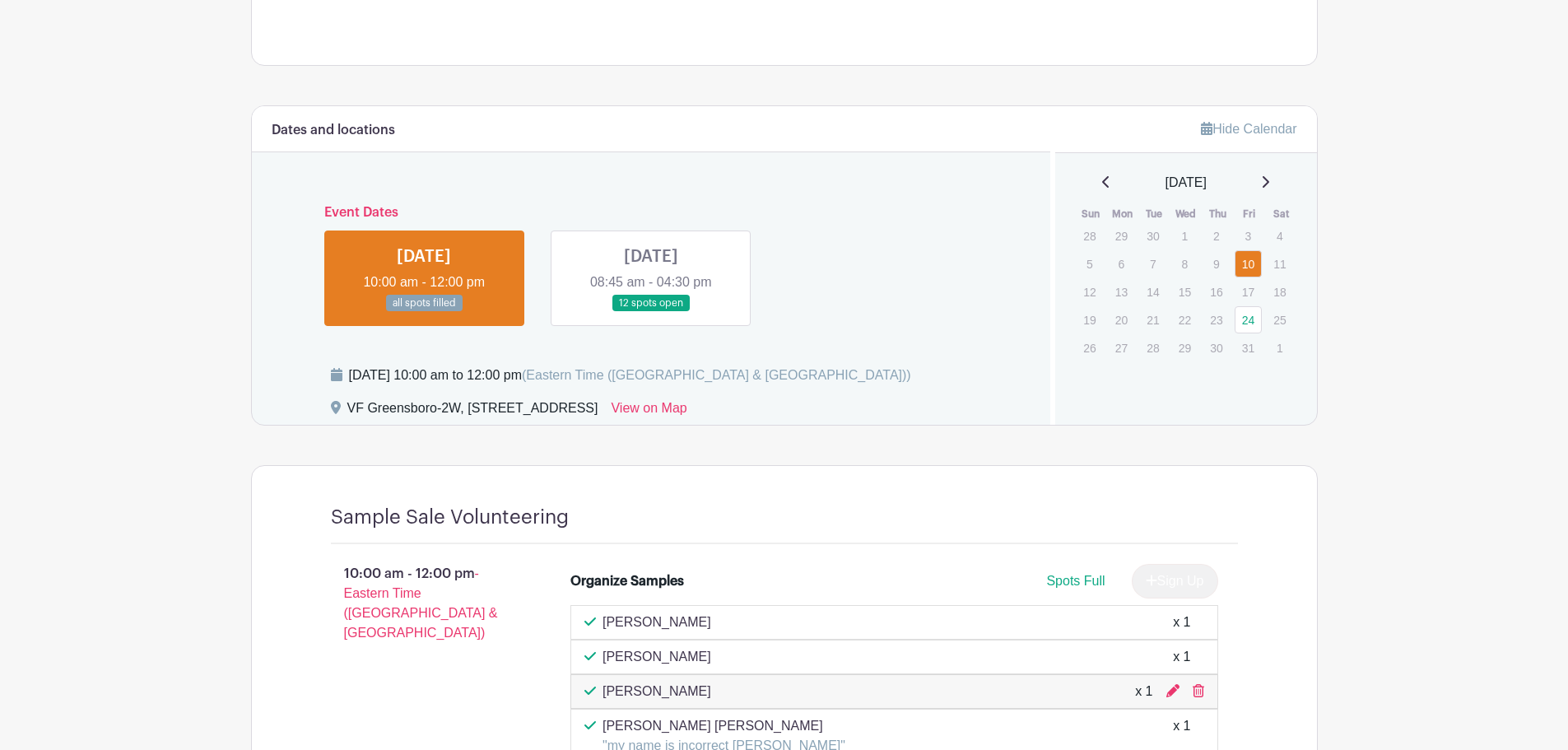
click at [651, 312] on link at bounding box center [651, 312] width 0 height 0
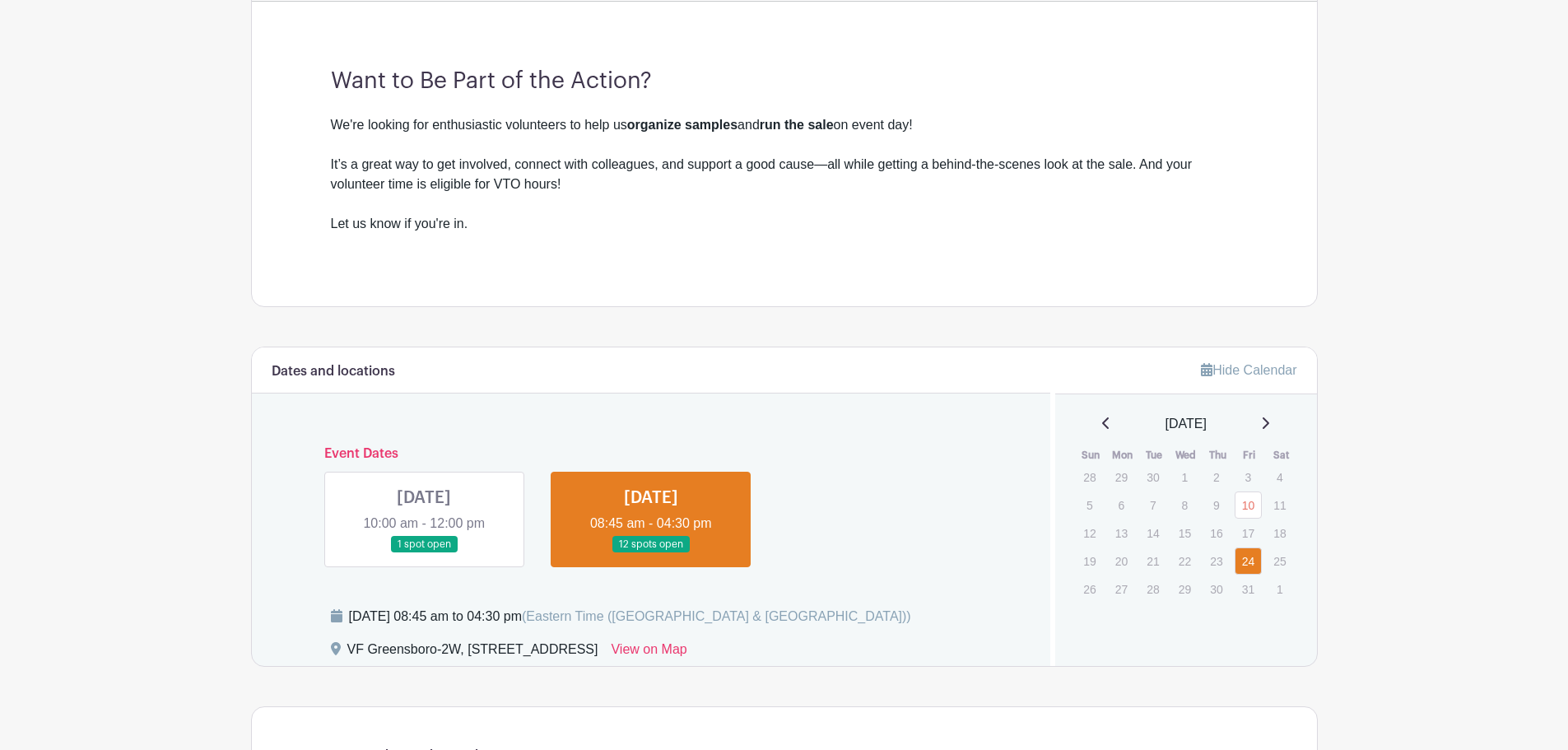
scroll to position [273, 0]
